Goal: Navigation & Orientation: Find specific page/section

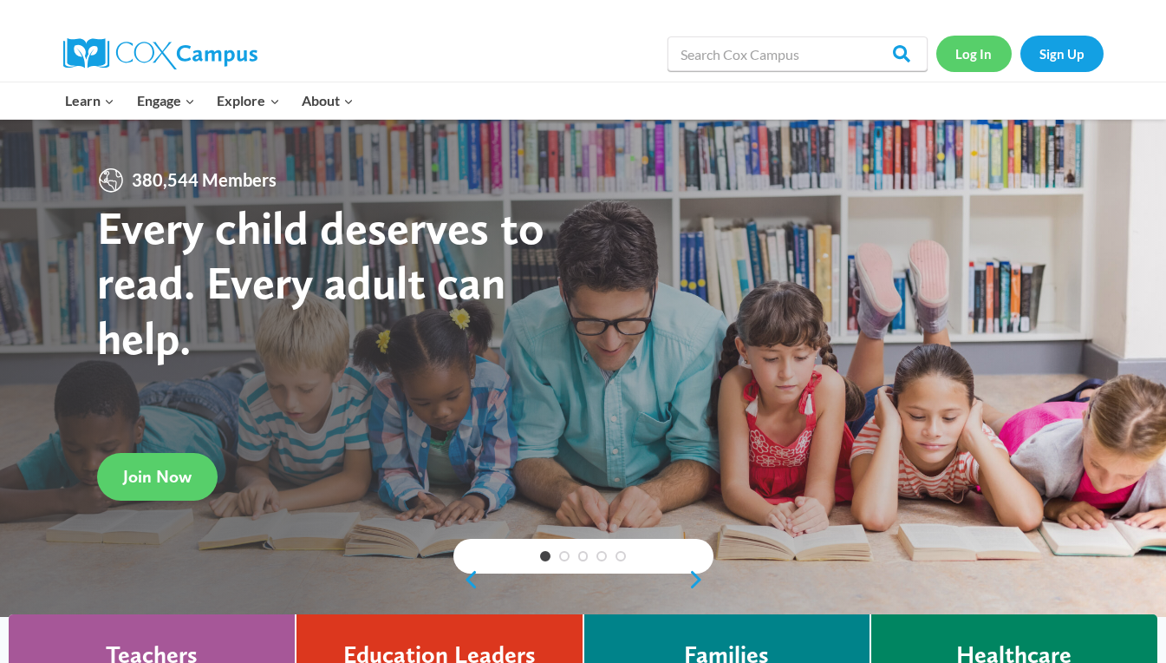
click at [976, 59] on link "Log In" at bounding box center [974, 54] width 75 height 36
click at [961, 56] on link "Log In" at bounding box center [974, 54] width 75 height 36
